Goal: Task Accomplishment & Management: Use online tool/utility

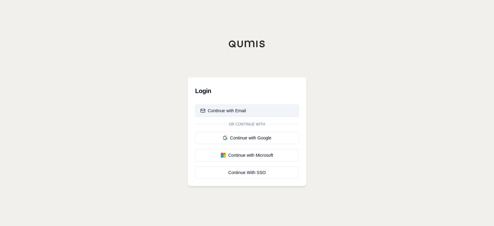
click at [250, 112] on button "Continue with Email" at bounding box center [247, 110] width 104 height 12
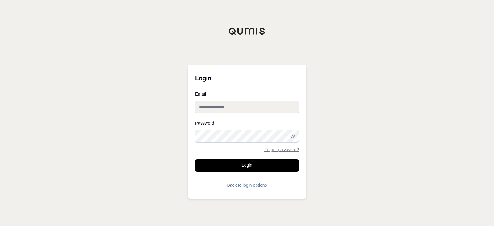
type input "**********"
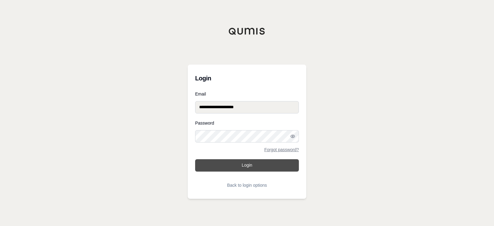
click at [238, 167] on button "Login" at bounding box center [247, 165] width 104 height 12
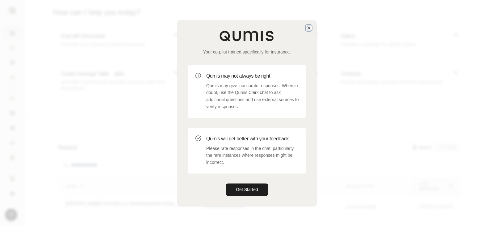
click at [308, 28] on icon "button" at bounding box center [308, 28] width 2 height 2
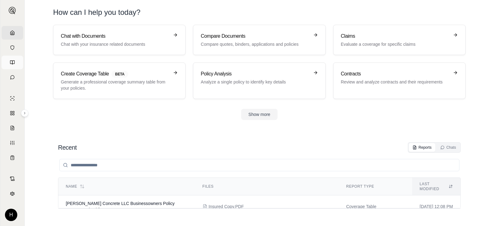
click at [13, 62] on icon at bounding box center [12, 62] width 5 height 5
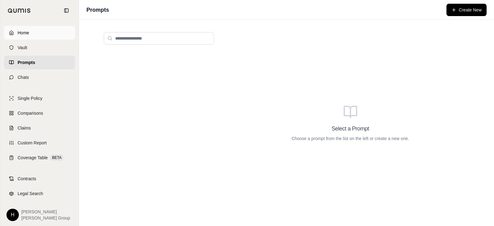
click at [16, 36] on link "Home" at bounding box center [39, 33] width 71 height 14
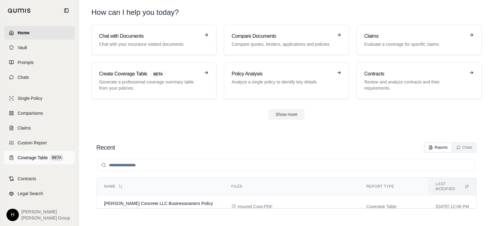
click at [38, 160] on span "Coverage Table" at bounding box center [33, 157] width 30 height 6
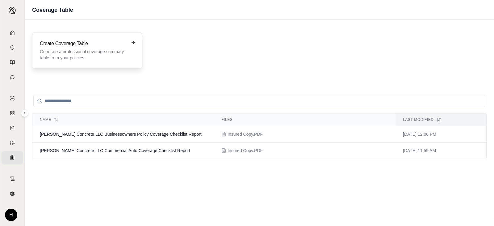
click at [96, 44] on h3 "Create Coverage Table" at bounding box center [83, 43] width 86 height 7
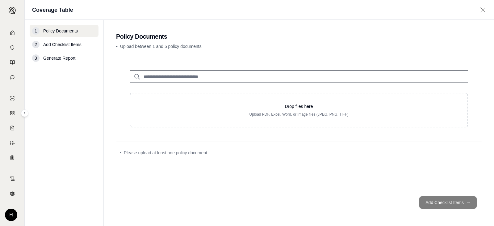
click at [65, 44] on span "Add Checklist Items" at bounding box center [62, 44] width 38 height 6
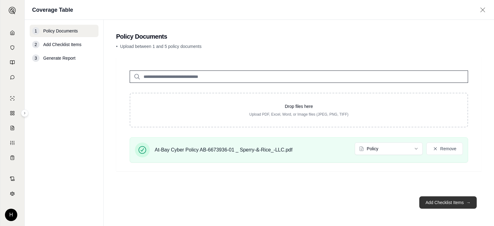
click at [447, 203] on button "Add Checklist Items →" at bounding box center [447, 202] width 57 height 12
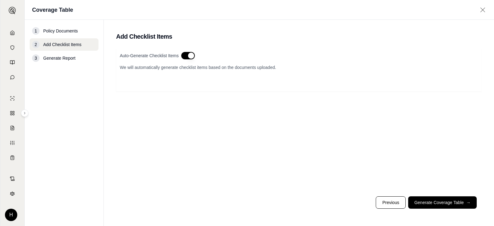
click at [191, 58] on button "button" at bounding box center [188, 55] width 14 height 7
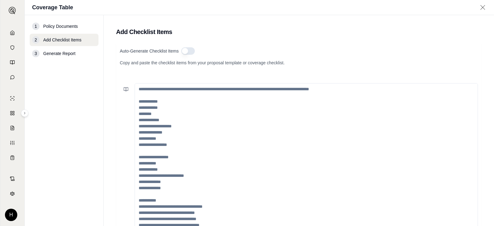
click at [188, 52] on button "button" at bounding box center [188, 50] width 14 height 7
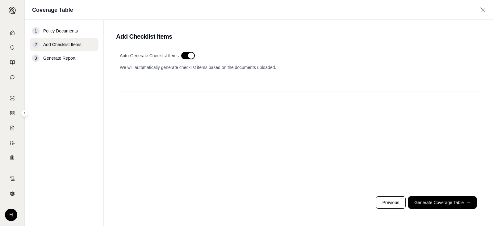
click at [188, 55] on button "button" at bounding box center [188, 55] width 14 height 7
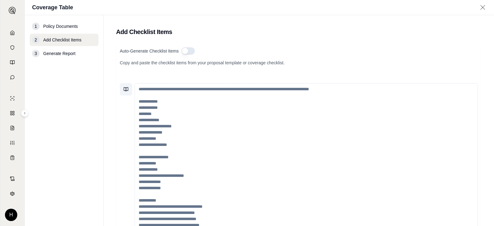
click at [126, 89] on icon at bounding box center [125, 89] width 5 height 5
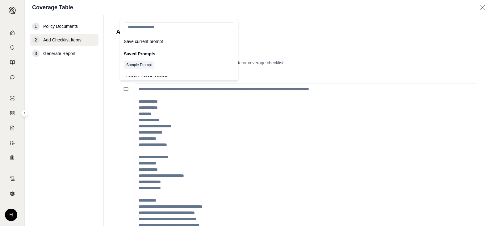
click at [142, 62] on button "Sample Prompt" at bounding box center [139, 65] width 31 height 9
type textarea "**********"
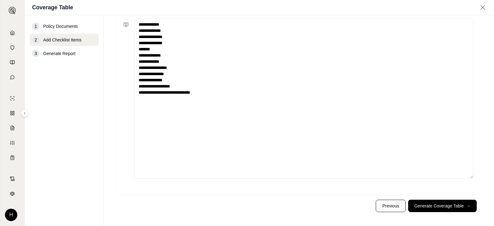
scroll to position [68, 0]
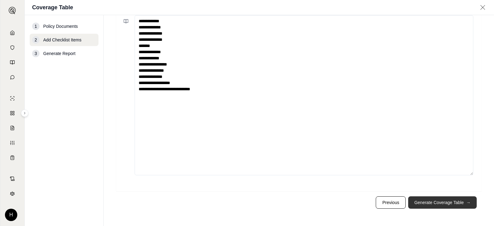
click at [434, 203] on button "Generate Coverage Table →" at bounding box center [442, 202] width 69 height 12
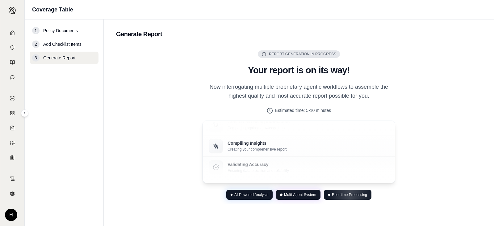
scroll to position [2, 0]
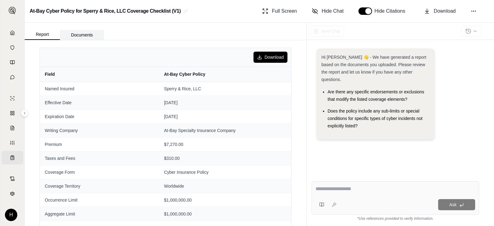
click at [88, 34] on button "Documents" at bounding box center [82, 35] width 44 height 10
click at [39, 35] on button "Report" at bounding box center [42, 34] width 35 height 10
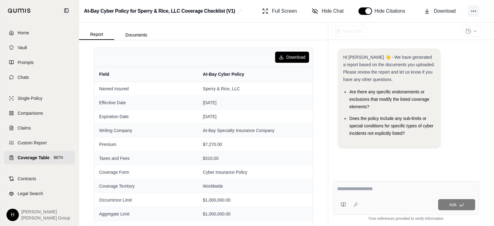
click at [475, 12] on icon at bounding box center [473, 11] width 6 height 6
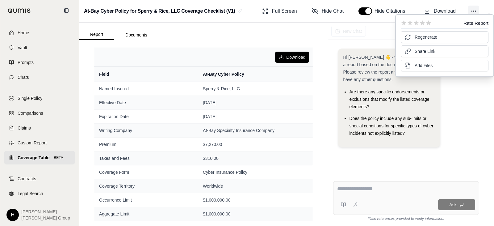
click at [475, 12] on icon at bounding box center [473, 11] width 6 height 6
click at [228, 49] on div "Download" at bounding box center [203, 57] width 219 height 19
